Goal: Task Accomplishment & Management: Complete application form

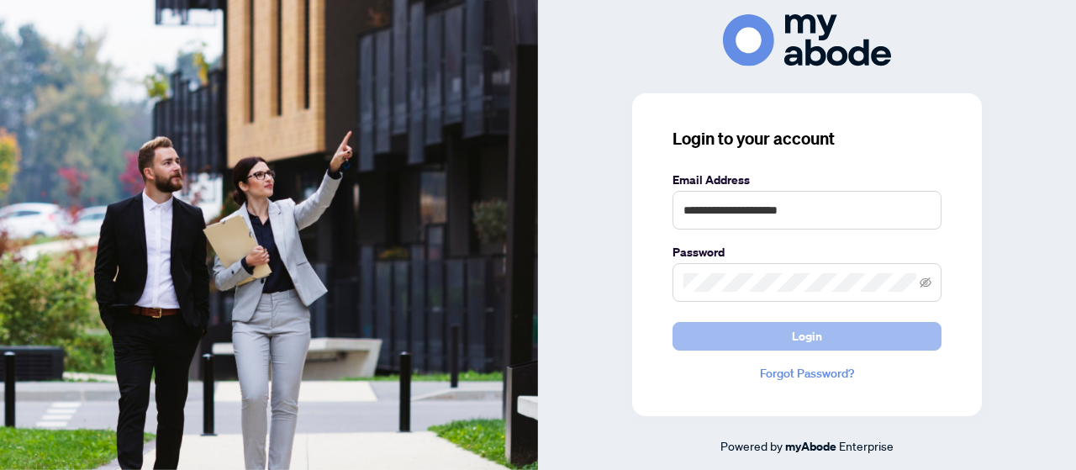
click at [815, 329] on span "Login" at bounding box center [807, 336] width 30 height 27
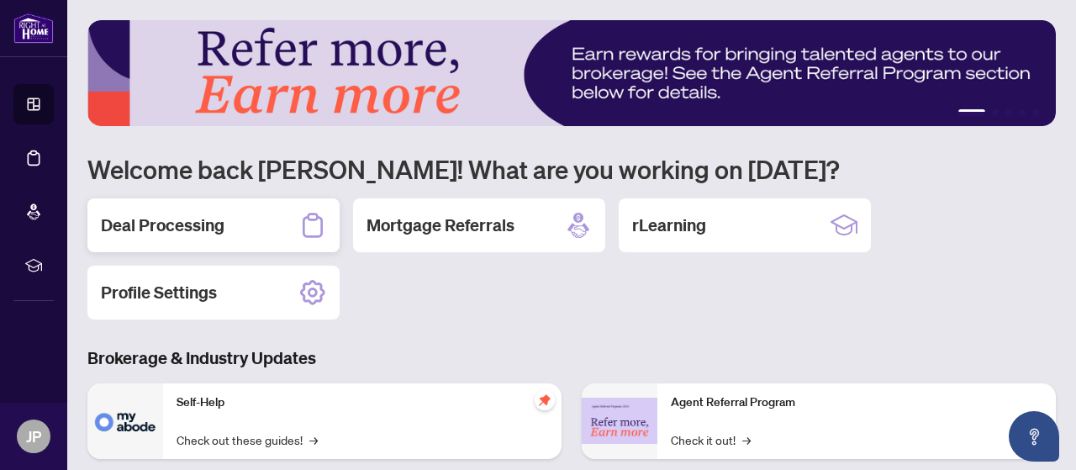
click at [169, 227] on h2 "Deal Processing" at bounding box center [163, 225] width 124 height 24
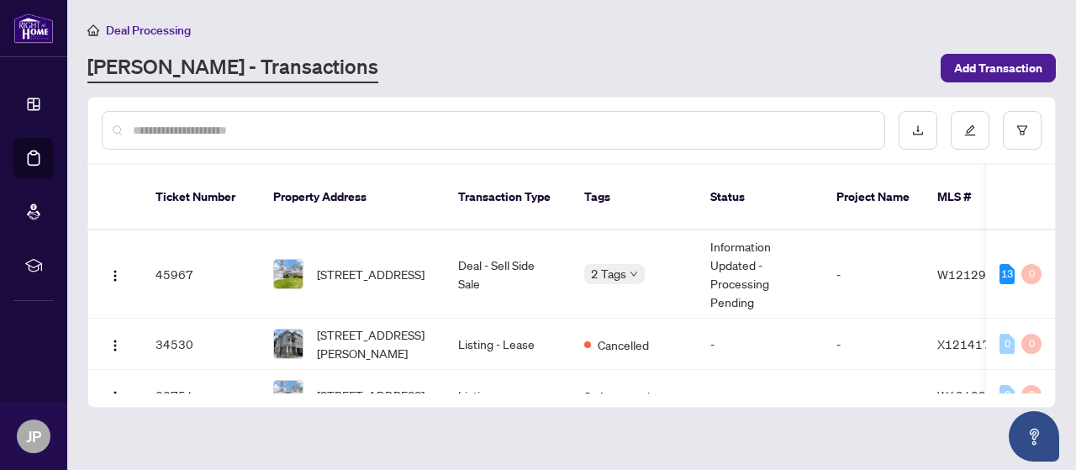
click at [381, 265] on span "[STREET_ADDRESS]" at bounding box center [371, 274] width 108 height 18
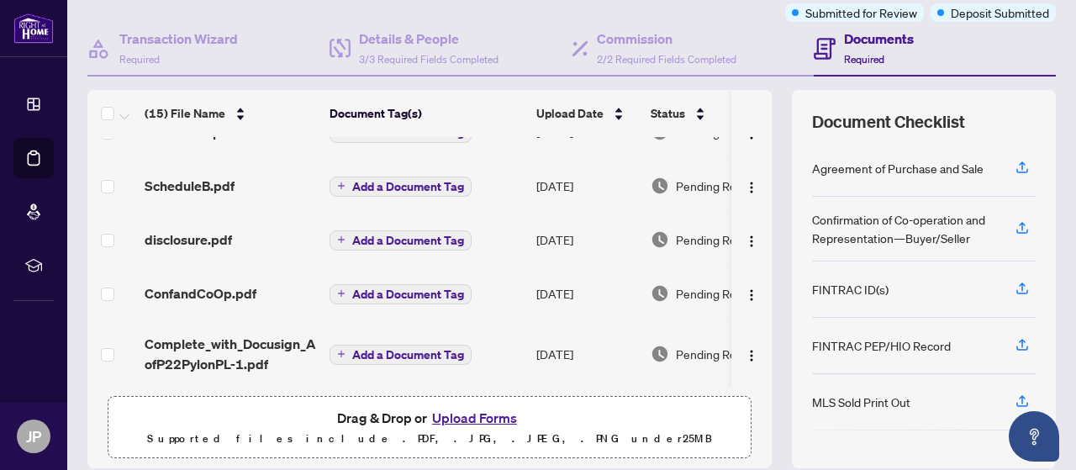
scroll to position [256, 0]
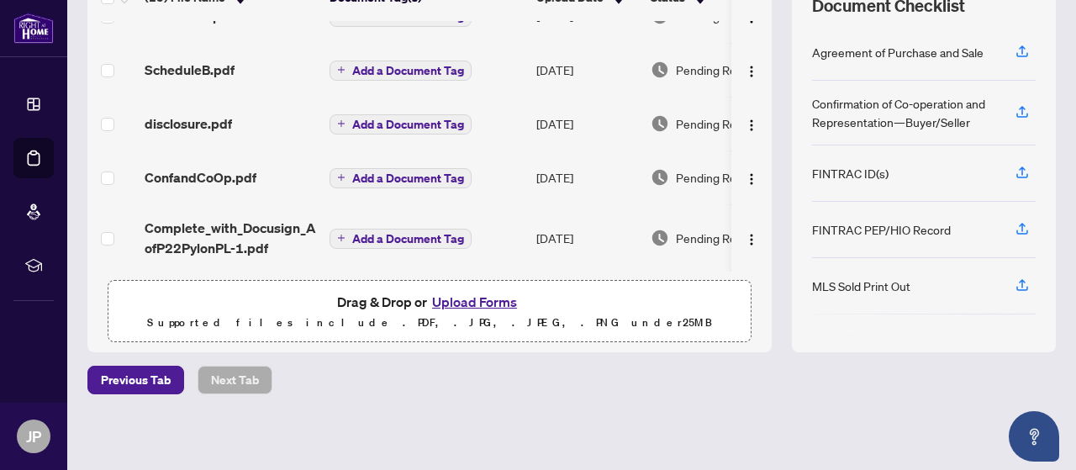
click at [474, 302] on button "Upload Forms" at bounding box center [474, 302] width 95 height 22
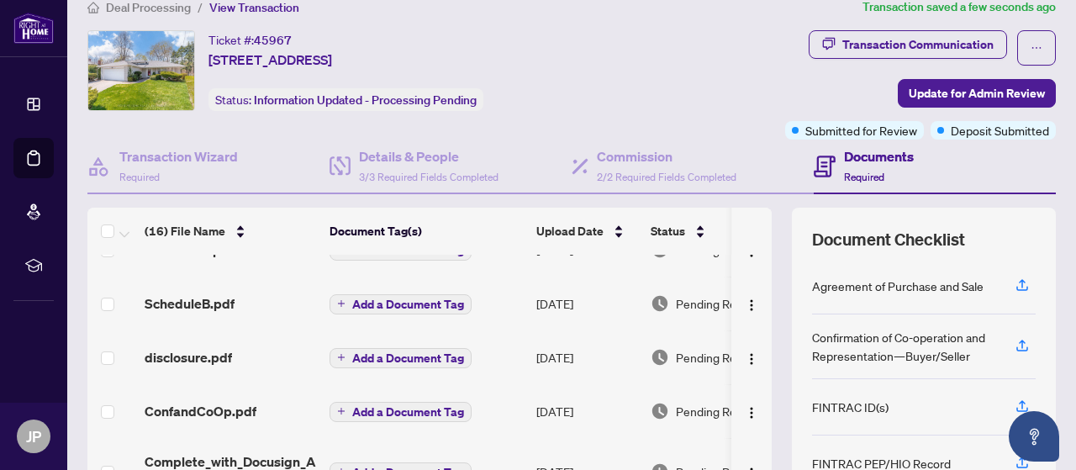
scroll to position [0, 0]
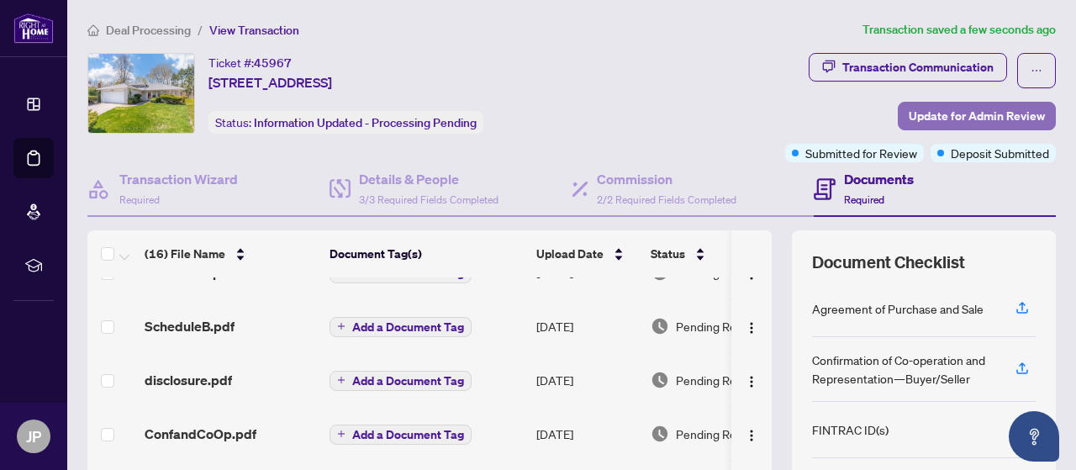
click at [1009, 113] on span "Update for Admin Review" at bounding box center [976, 116] width 136 height 27
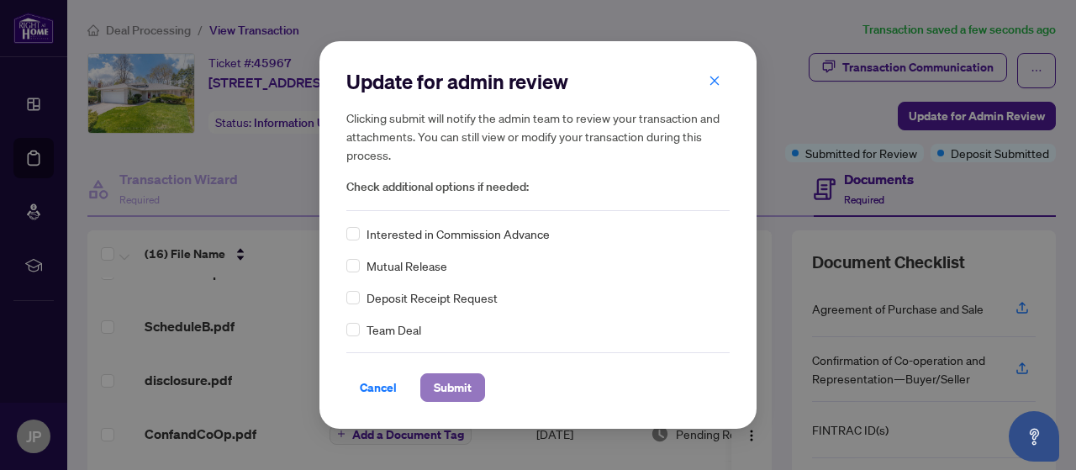
click at [467, 391] on span "Submit" at bounding box center [453, 387] width 38 height 27
